Goal: Task Accomplishment & Management: Manage account settings

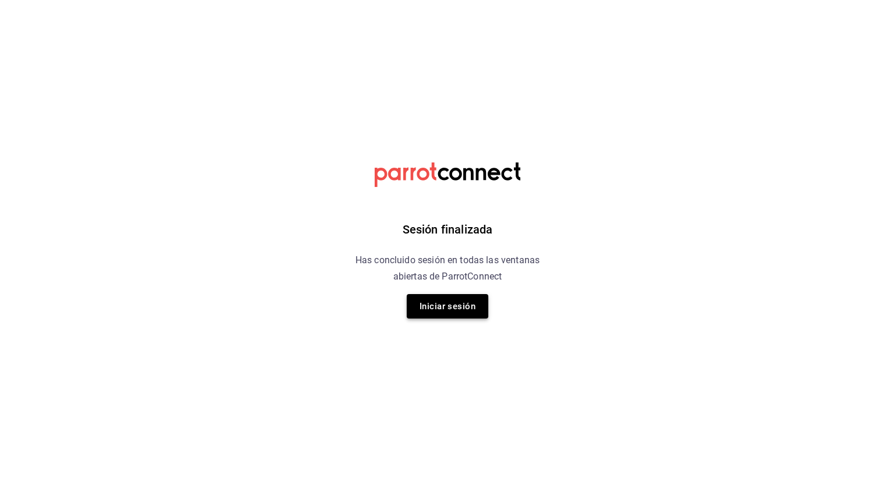
click at [465, 322] on div "Sesión finalizada Has concluido sesión en todas las ventanas abiertas de Parrot…" at bounding box center [448, 240] width 294 height 481
click at [464, 308] on button "Iniciar sesión" at bounding box center [448, 306] width 82 height 24
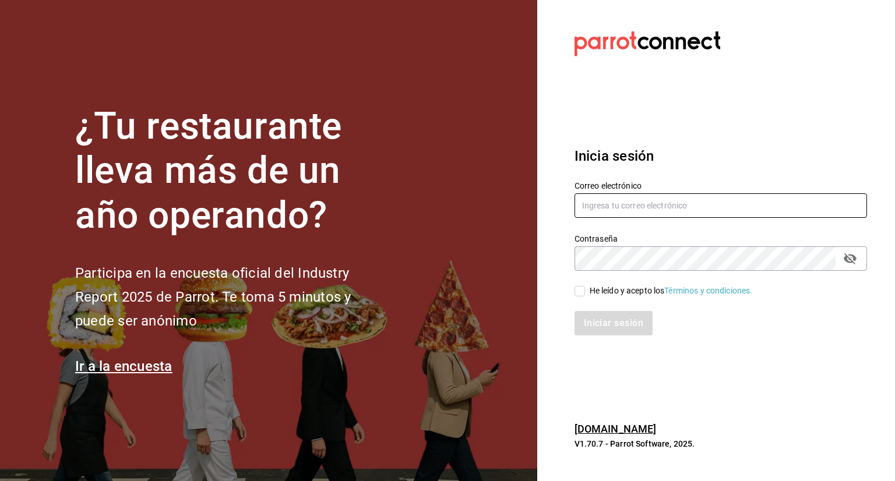
click at [583, 206] on input "text" at bounding box center [721, 206] width 293 height 24
type input "[EMAIL_ADDRESS][DOMAIN_NAME]"
drag, startPoint x: 581, startPoint y: 292, endPoint x: 585, endPoint y: 306, distance: 14.7
click at [581, 293] on input "He leído y acepto los Términos y condiciones." at bounding box center [580, 291] width 10 height 10
checkbox input "true"
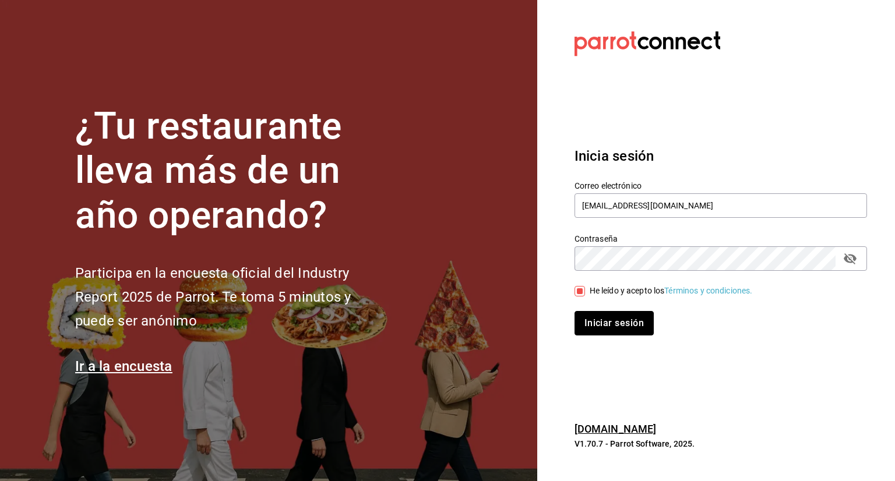
click at [596, 325] on button "Iniciar sesión" at bounding box center [614, 323] width 79 height 24
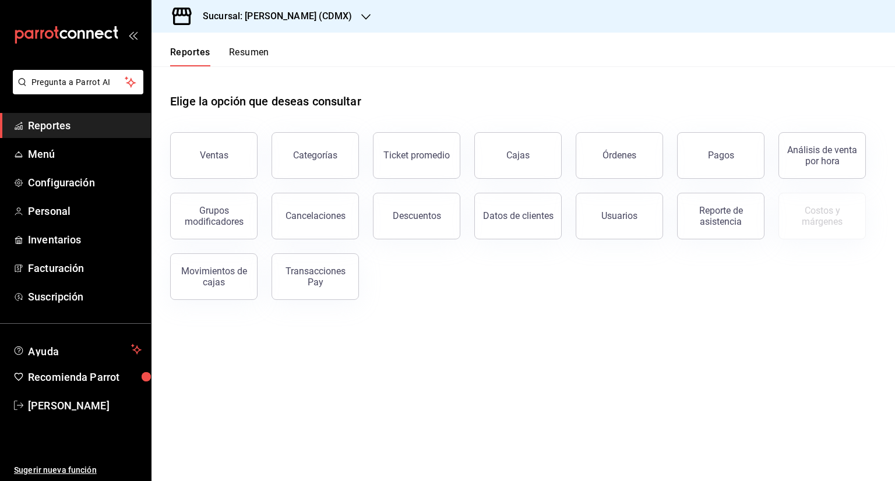
click at [304, 14] on h3 "Sucursal: [PERSON_NAME] (CDMX)" at bounding box center [273, 16] width 159 height 14
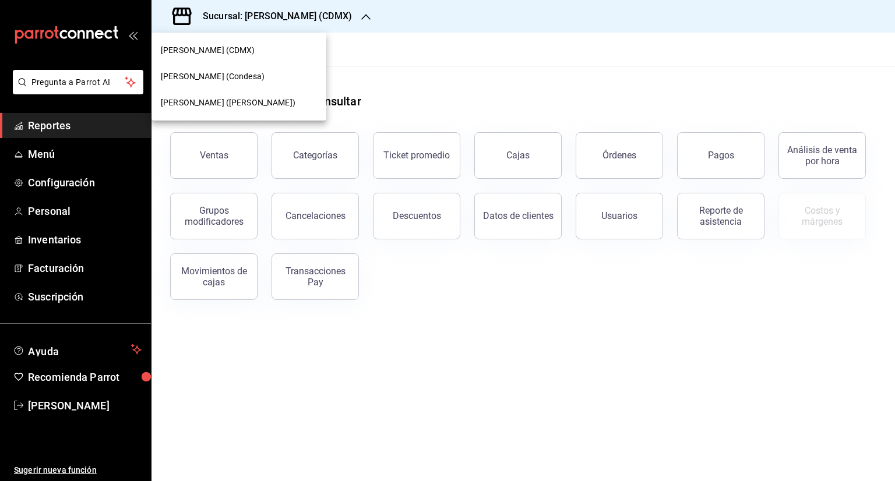
click at [265, 85] on div "[PERSON_NAME] (Condesa)" at bounding box center [239, 77] width 175 height 26
